Goal: Find specific page/section: Find specific page/section

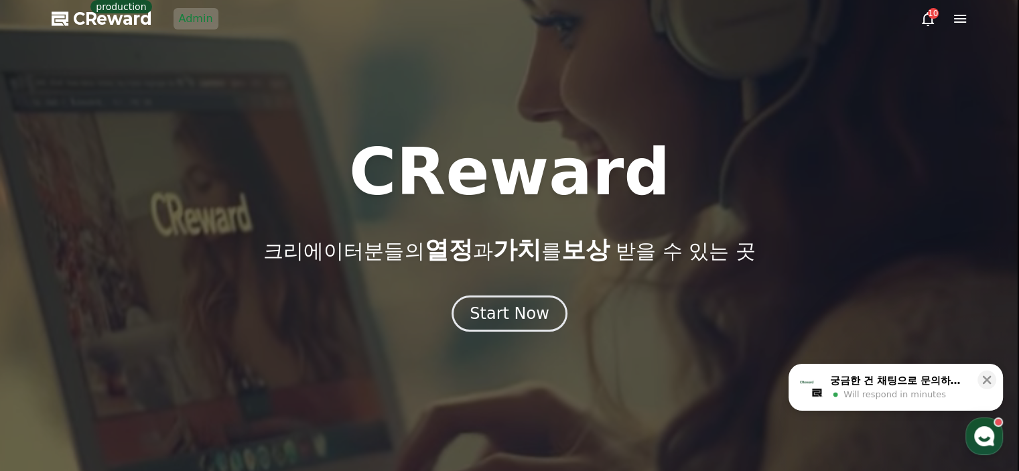
click at [195, 21] on link "Admin" at bounding box center [196, 18] width 45 height 21
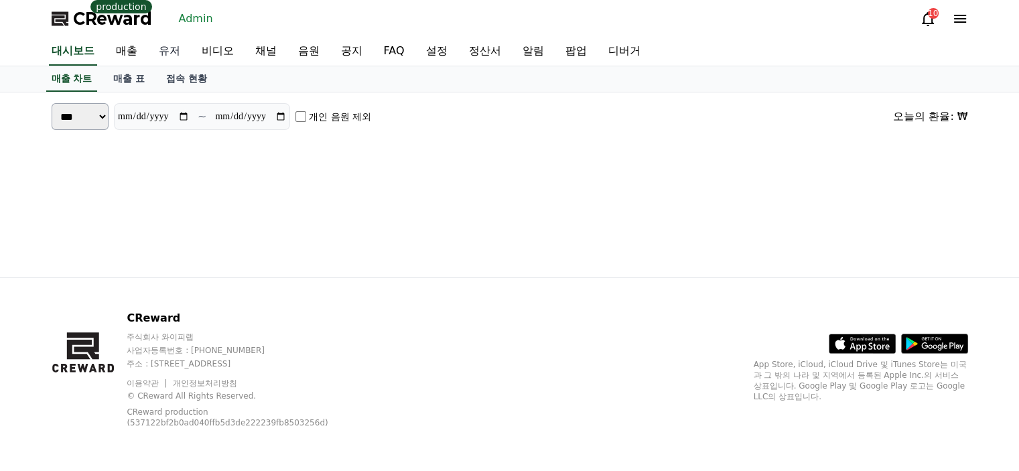
click at [166, 44] on link "유저" at bounding box center [169, 52] width 43 height 28
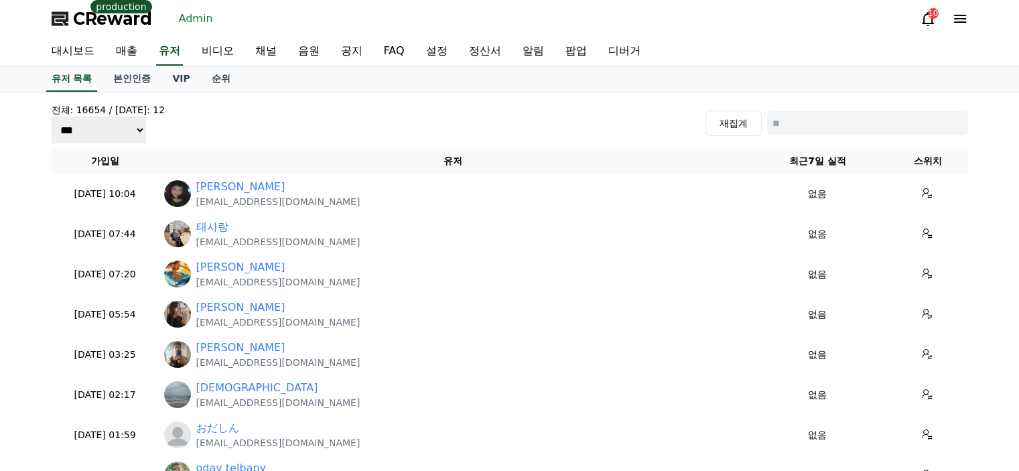
click at [900, 127] on input at bounding box center [867, 123] width 201 height 24
type input "*"
type input "****"
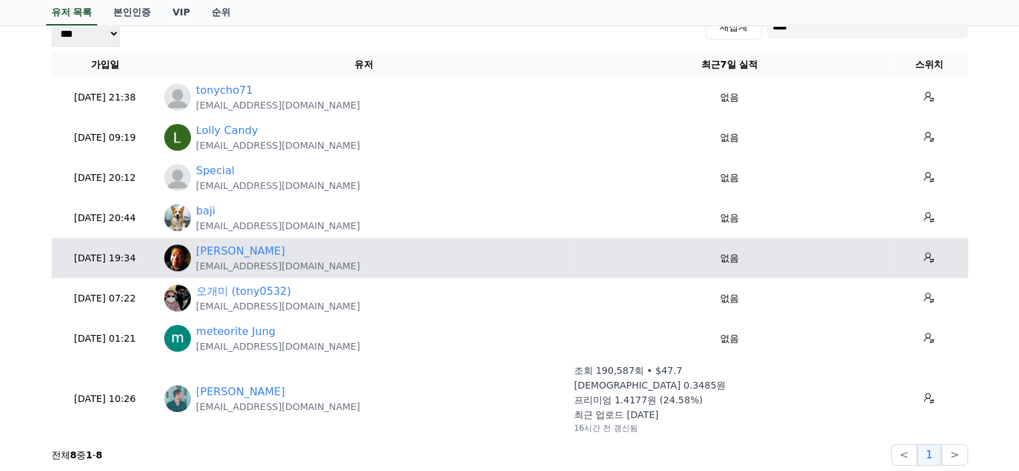
scroll to position [268, 0]
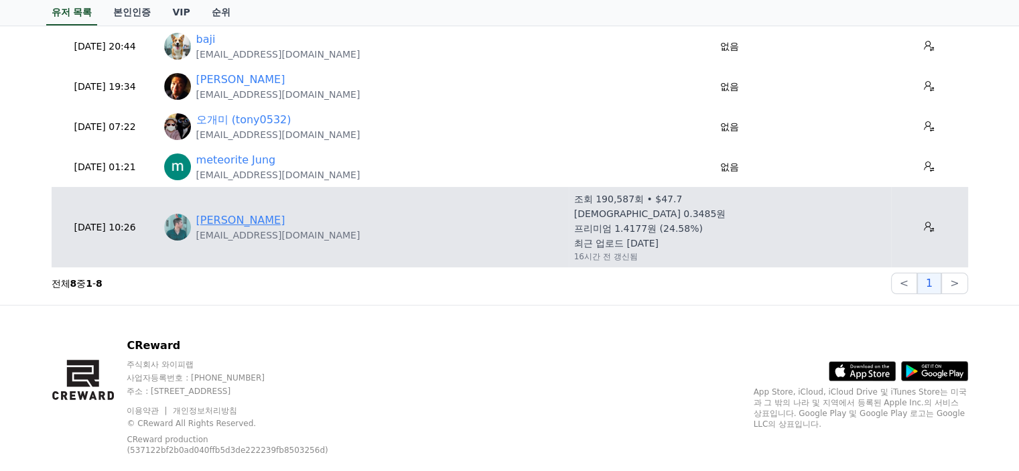
click at [236, 216] on link "[PERSON_NAME]" at bounding box center [240, 220] width 89 height 16
click at [932, 230] on td at bounding box center [929, 227] width 77 height 80
click at [927, 230] on button at bounding box center [929, 226] width 21 height 21
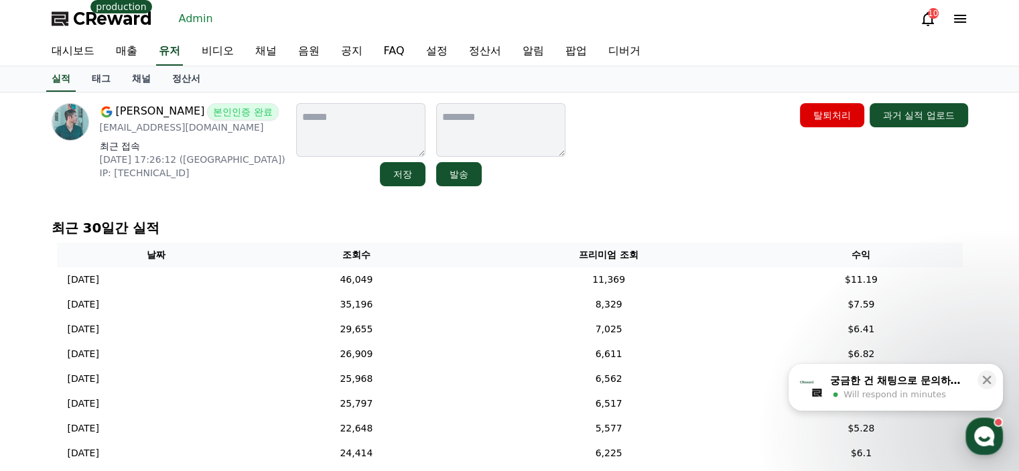
click at [236, 219] on p "최근 30일간 실적" at bounding box center [510, 227] width 917 height 19
